Goal: Check status

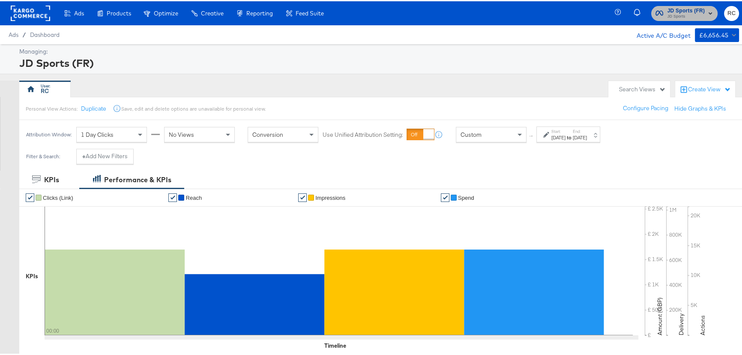
click at [689, 7] on span "JD Sports (FR)" at bounding box center [687, 9] width 38 height 9
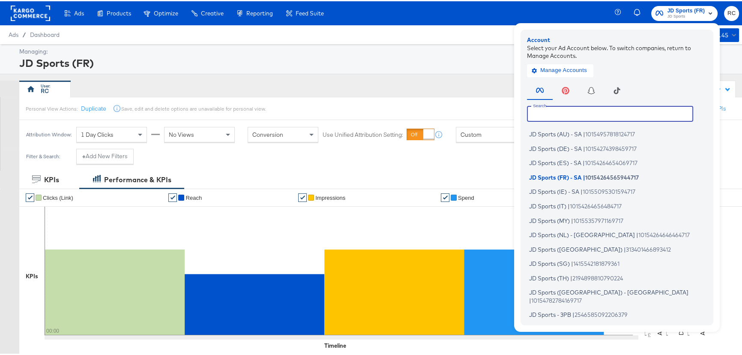
click at [587, 111] on input "text" at bounding box center [610, 112] width 166 height 15
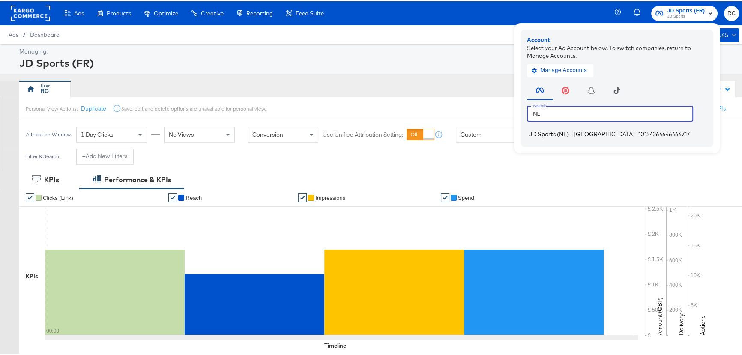
type input "NL"
click at [638, 131] on span "10154264646464717" at bounding box center [663, 132] width 51 height 7
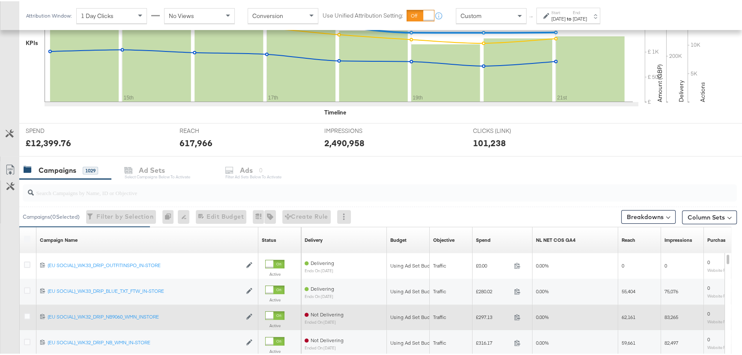
scroll to position [234, 0]
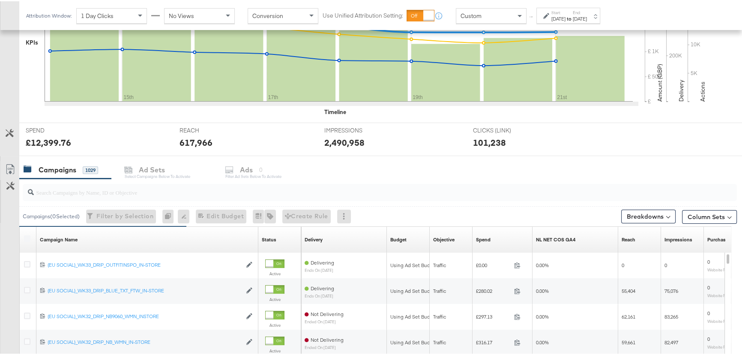
click at [76, 183] on input "search" at bounding box center [353, 187] width 638 height 17
click at [78, 188] on input "search" at bounding box center [353, 187] width 638 height 17
type input "("
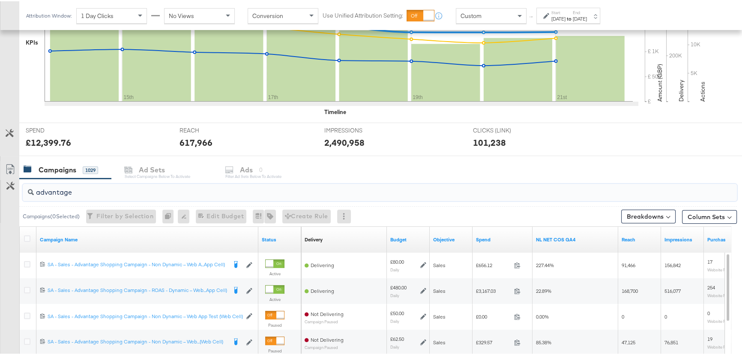
type input "advantage"
click at [587, 18] on div "Sep 21st 2025" at bounding box center [580, 17] width 14 height 7
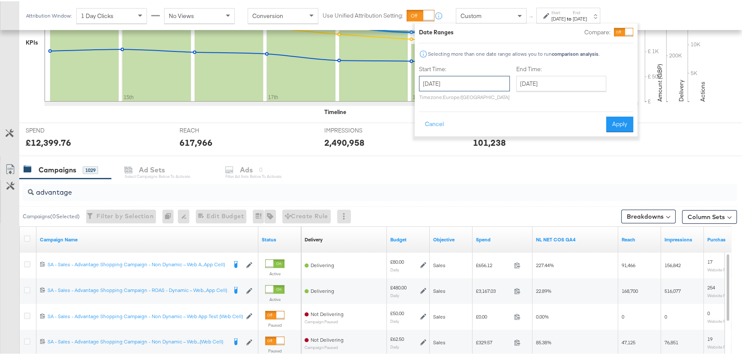
click at [475, 86] on input "September 14th 2025" at bounding box center [464, 82] width 91 height 15
click at [430, 162] on td "21" at bounding box center [429, 162] width 15 height 12
type input "September 21st 2025"
click at [592, 81] on input "September 21st 2025" at bounding box center [561, 82] width 90 height 15
click at [554, 163] on td "23" at bounding box center [555, 162] width 15 height 12
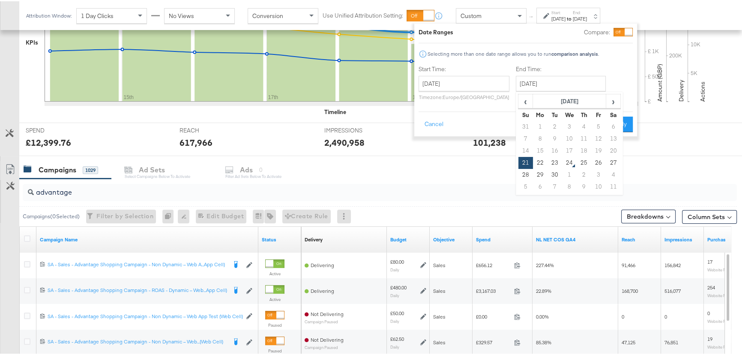
type input "September 23rd 2025"
click at [612, 127] on button "Apply" at bounding box center [619, 122] width 27 height 15
